Goal: Transaction & Acquisition: Purchase product/service

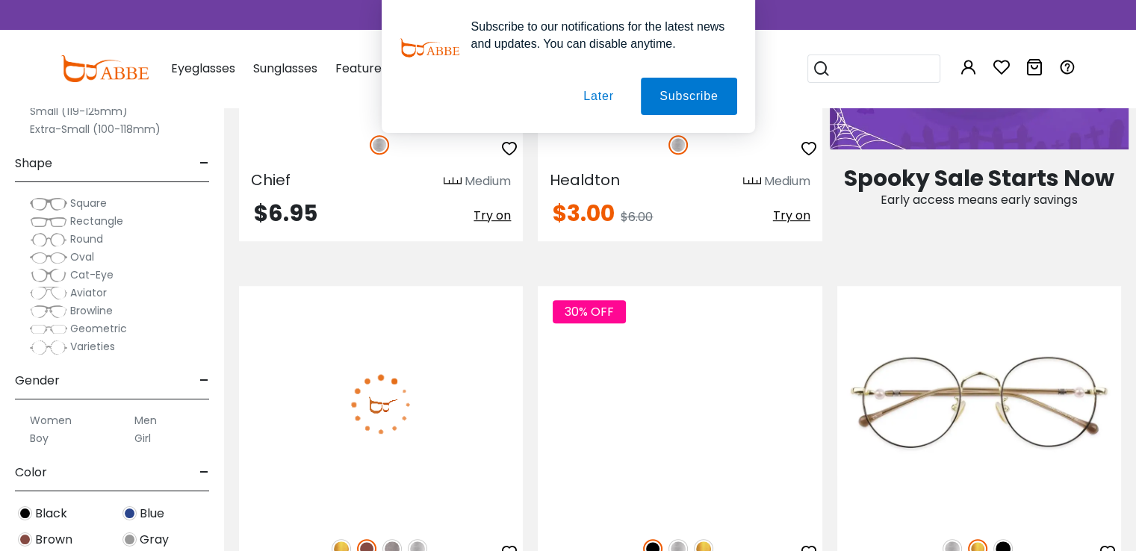
scroll to position [1444, 0]
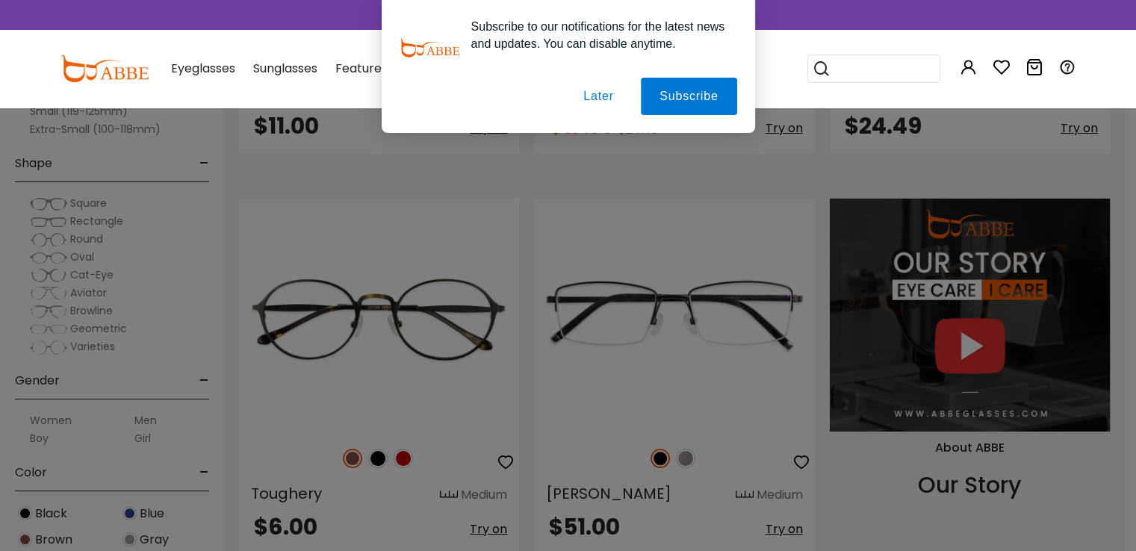
click at [1135, 9] on div "Subscribe to our notifications for the latest news and updates. You can disable…" at bounding box center [568, 66] width 1136 height 133
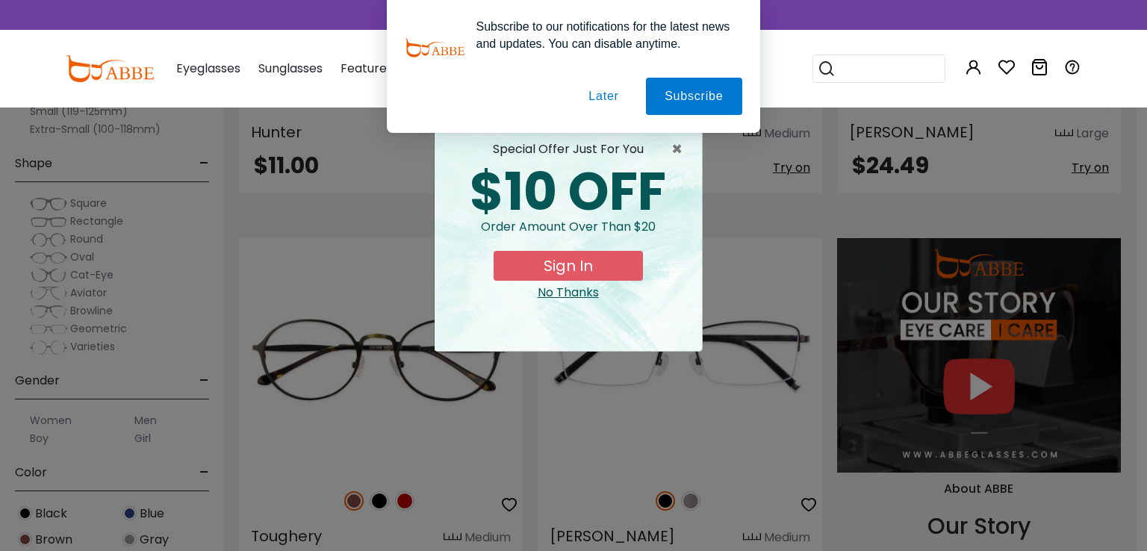
click at [1135, 9] on div "Subscribe to our notifications for the latest news and updates. You can disable…" at bounding box center [573, 66] width 1147 height 133
click at [1132, 9] on div "Subscribe to our notifications for the latest news and updates. You can disable…" at bounding box center [573, 66] width 1147 height 133
click at [612, 96] on button "Later" at bounding box center [604, 96] width 67 height 37
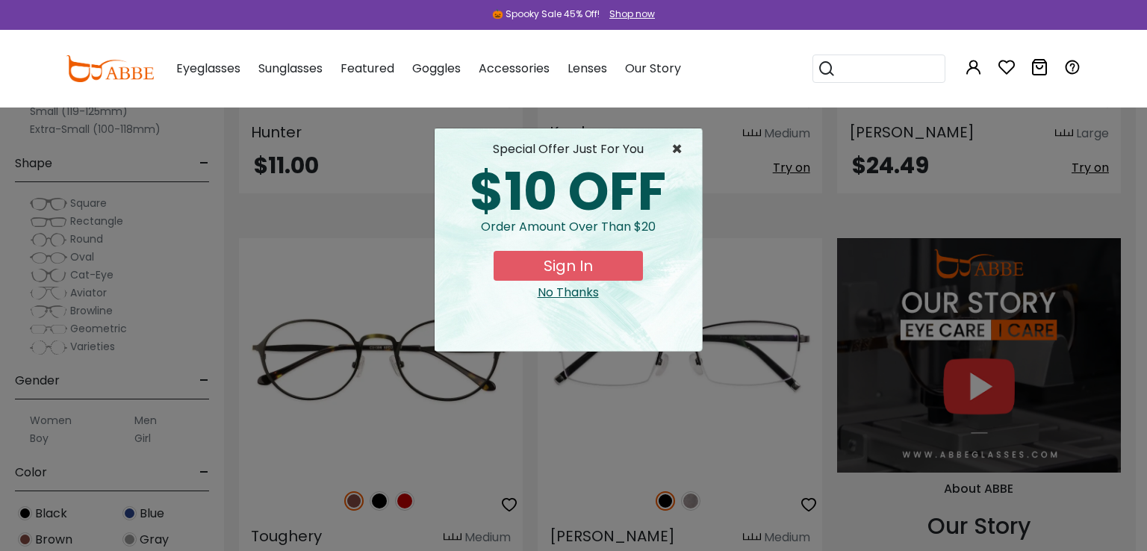
click at [678, 150] on span "×" at bounding box center [680, 149] width 19 height 18
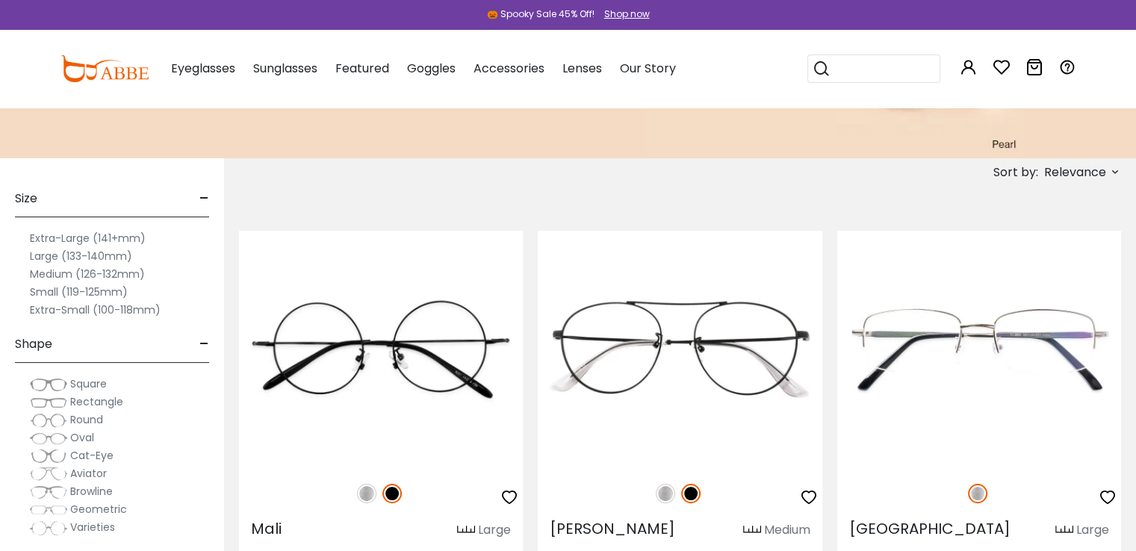
scroll to position [100, 0]
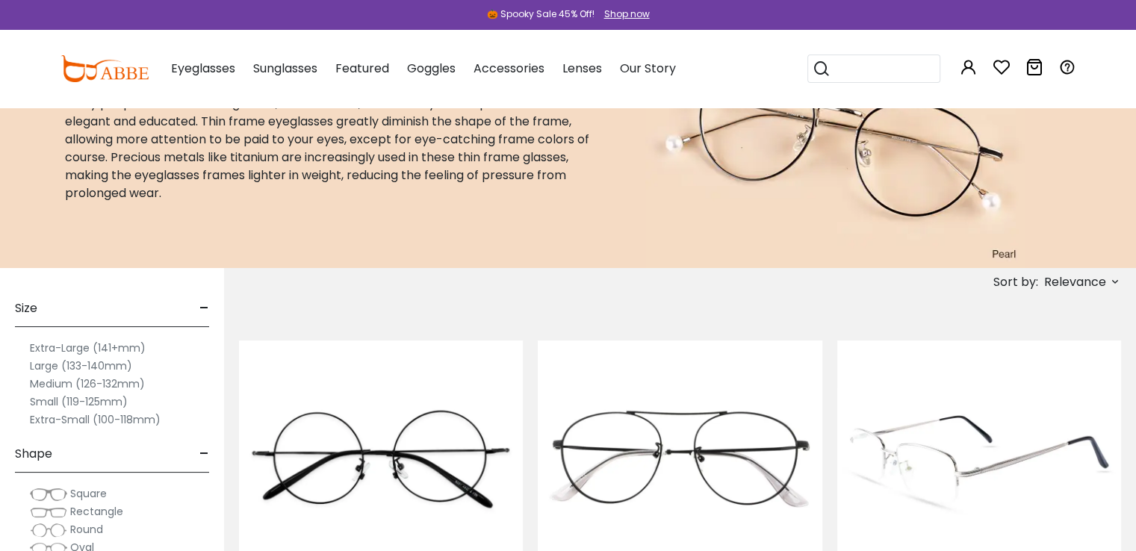
click at [975, 471] on img at bounding box center [979, 459] width 284 height 237
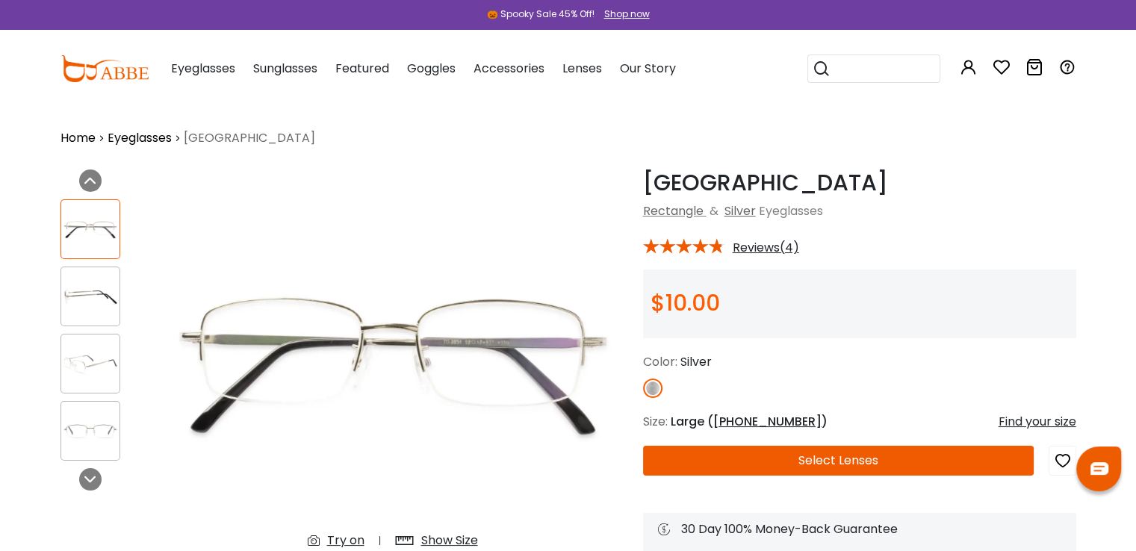
click at [351, 343] on img at bounding box center [393, 366] width 471 height 392
